Goal: Transaction & Acquisition: Purchase product/service

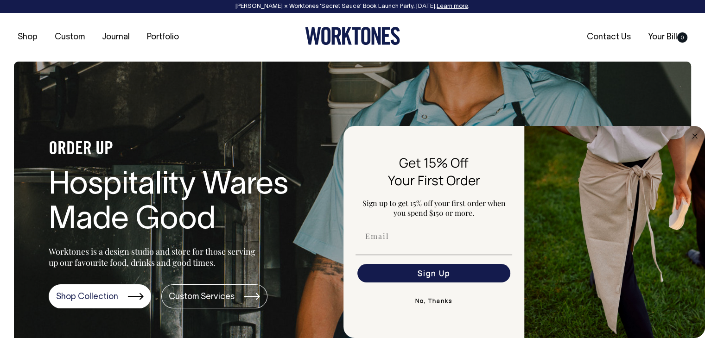
click at [423, 303] on button "No, Thanks" at bounding box center [434, 301] width 157 height 19
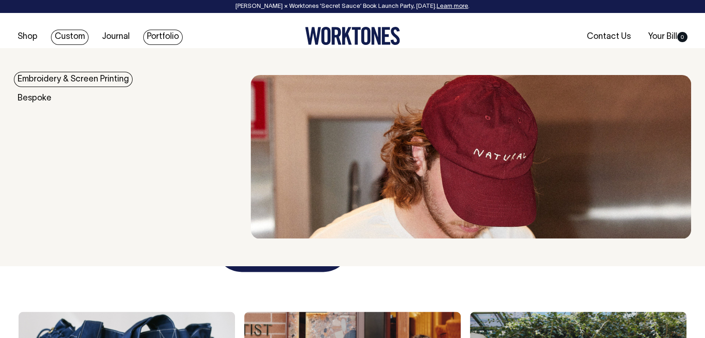
scroll to position [1391, 0]
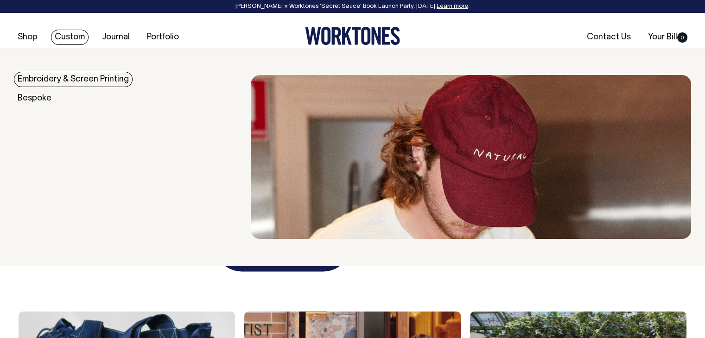
click at [54, 78] on link "Embroidery & Screen Printing" at bounding box center [73, 79] width 119 height 15
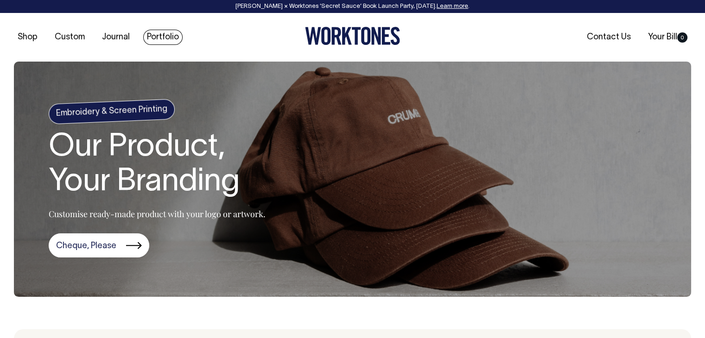
click at [161, 39] on link "Portfolio" at bounding box center [162, 37] width 39 height 15
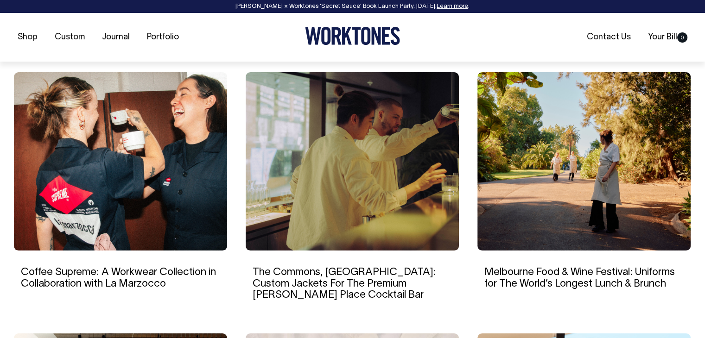
scroll to position [603, 0]
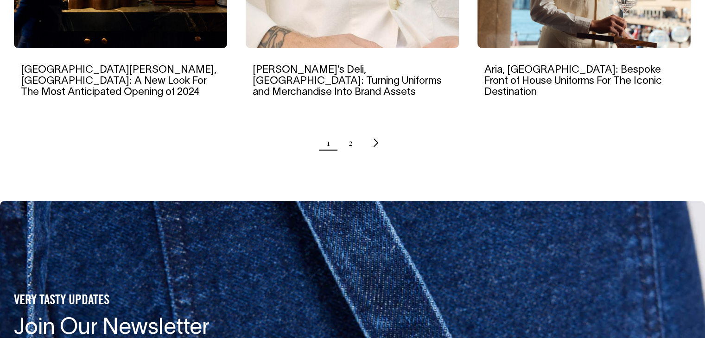
click at [349, 131] on link "2" at bounding box center [351, 142] width 4 height 23
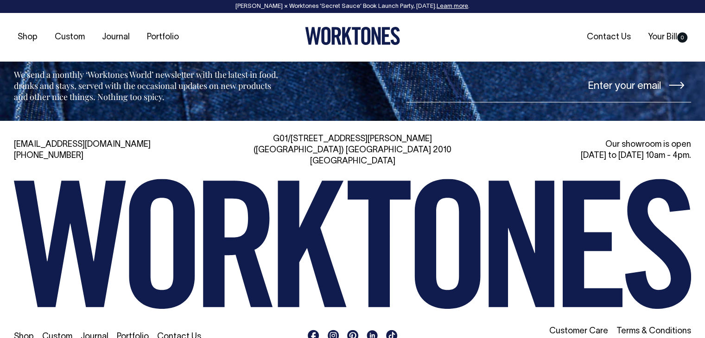
scroll to position [838, 0]
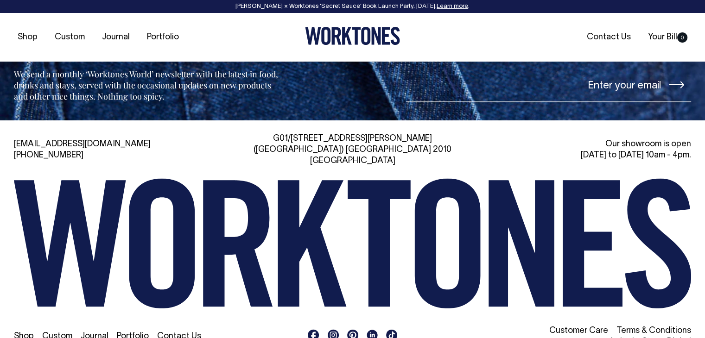
click at [356, 41] on icon at bounding box center [356, 36] width 9 height 18
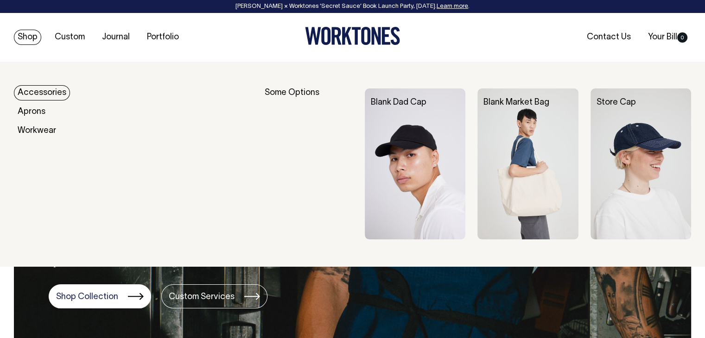
click at [28, 92] on link "Accessories" at bounding box center [42, 92] width 56 height 15
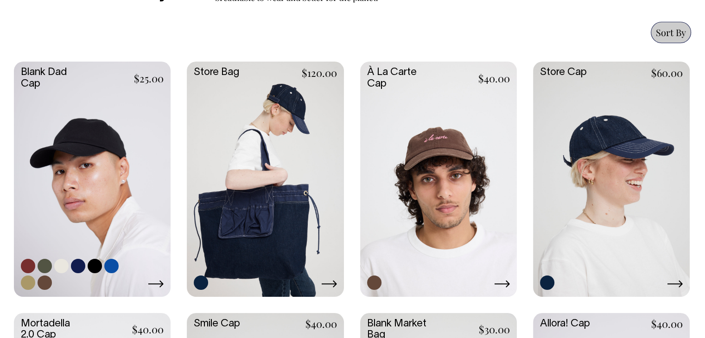
scroll to position [399, 0]
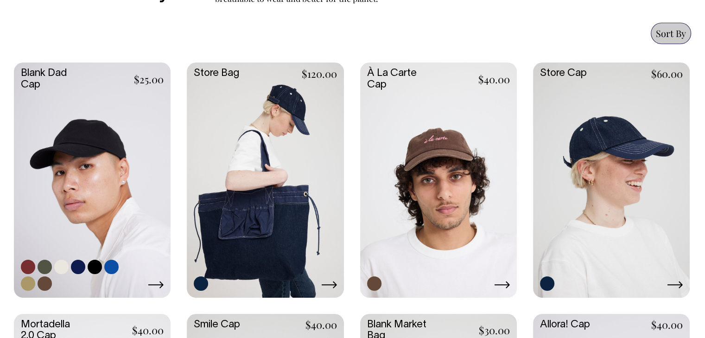
click at [87, 195] on link at bounding box center [92, 179] width 157 height 233
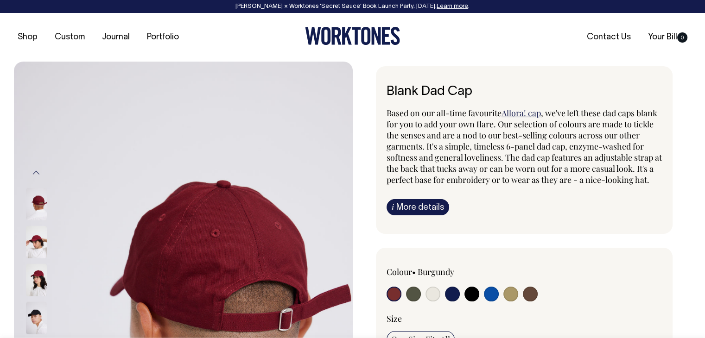
click at [415, 302] on input "radio" at bounding box center [413, 294] width 15 height 15
radio input "true"
select select "Olive"
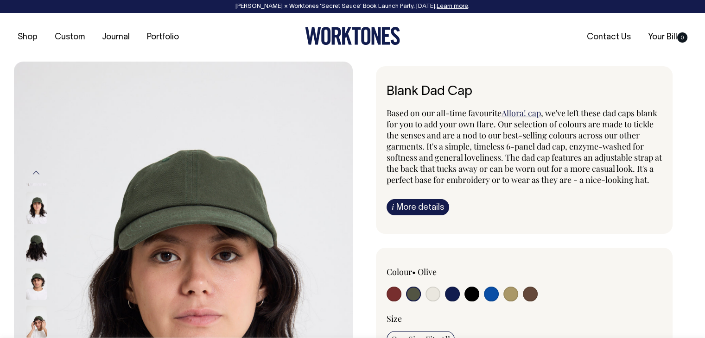
click at [389, 302] on input "radio" at bounding box center [394, 294] width 15 height 15
radio input "true"
select select "Burgundy"
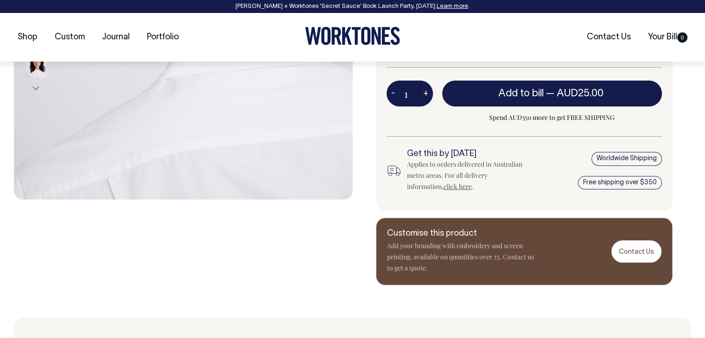
scroll to position [371, 0]
